Goal: Task Accomplishment & Management: Manage account settings

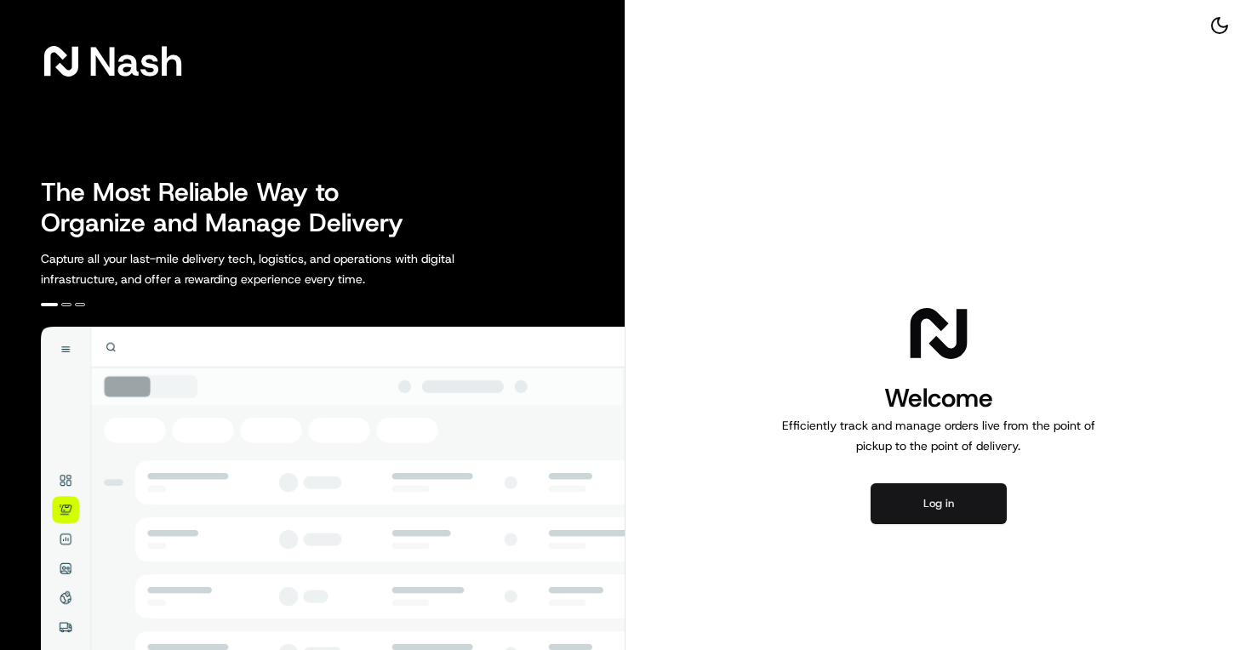
click at [953, 512] on button "Log in" at bounding box center [939, 504] width 136 height 41
